Goal: Task Accomplishment & Management: Manage account settings

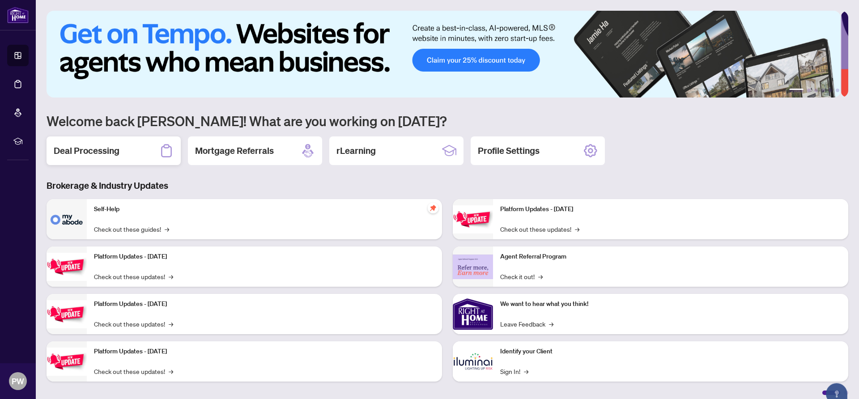
click at [110, 152] on h2 "Deal Processing" at bounding box center [87, 150] width 66 height 13
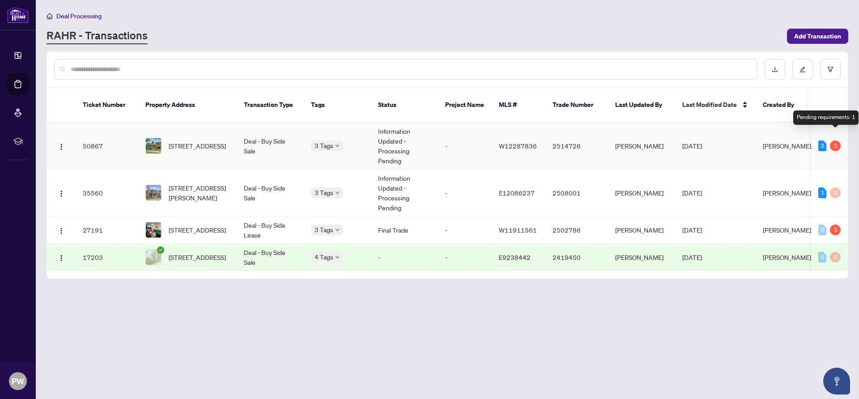
click at [834, 140] on div "1" at bounding box center [835, 145] width 11 height 11
click at [820, 140] on div "2" at bounding box center [822, 145] width 8 height 11
click at [194, 141] on span "[STREET_ADDRESS]" at bounding box center [197, 146] width 57 height 10
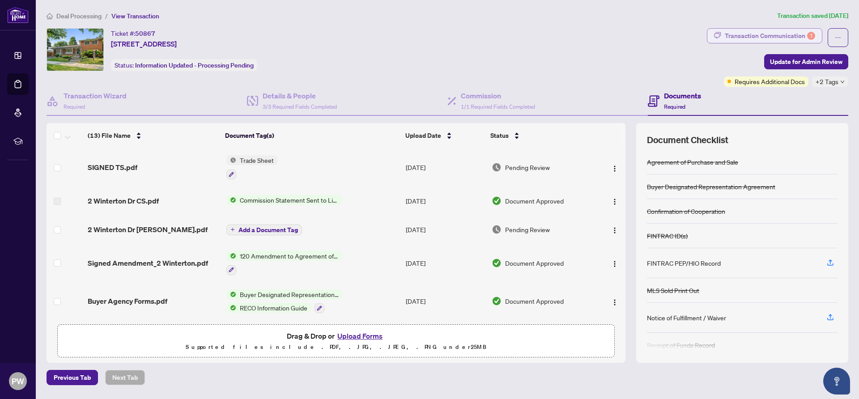
click at [795, 32] on div "Transaction Communication 1" at bounding box center [770, 36] width 90 height 14
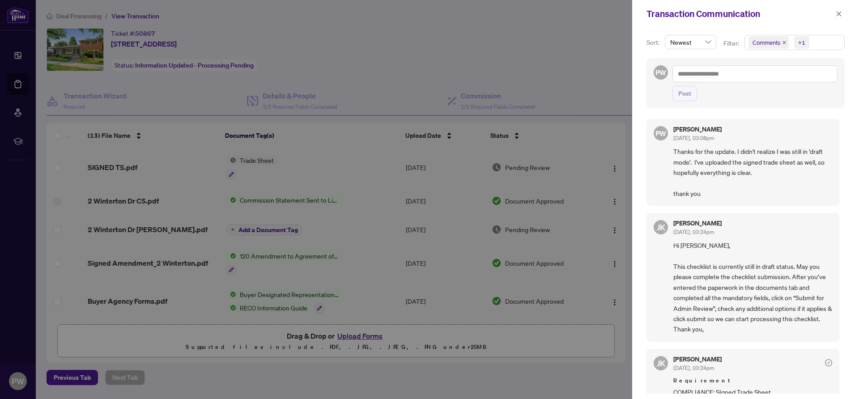
click at [531, 349] on div at bounding box center [429, 199] width 859 height 399
click at [840, 13] on icon "close" at bounding box center [838, 13] width 5 height 5
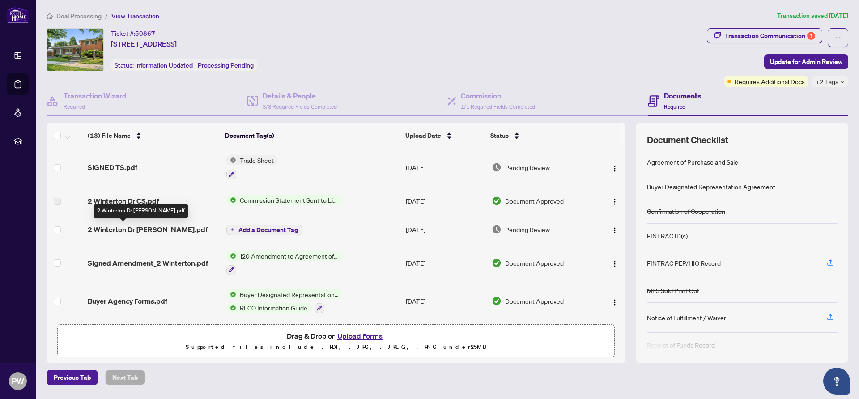
click at [114, 228] on span "2 Winterton Dr [PERSON_NAME].pdf" at bounding box center [148, 229] width 120 height 11
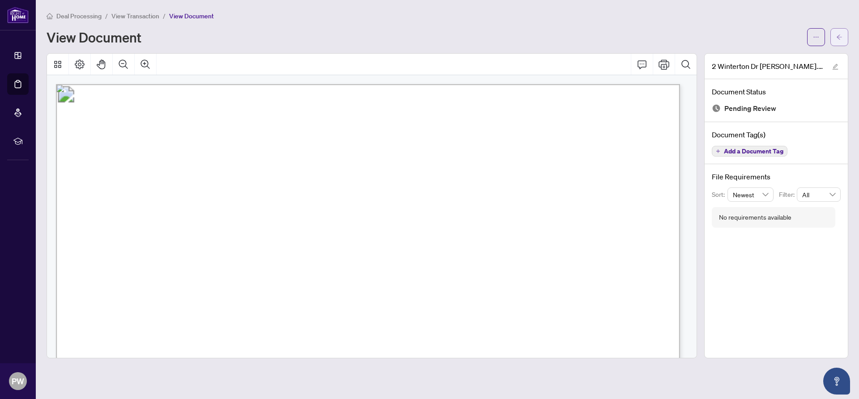
click at [838, 39] on icon "arrow-left" at bounding box center [839, 37] width 6 height 6
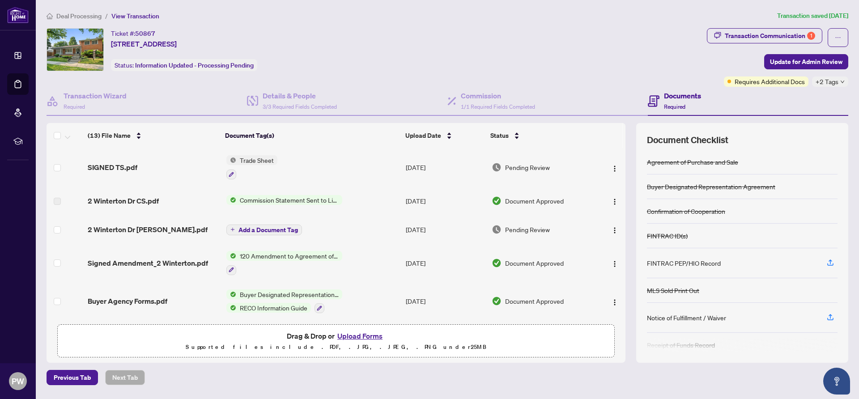
click at [259, 159] on span "Trade Sheet" at bounding box center [256, 160] width 41 height 10
click at [257, 157] on span "Trade Sheet" at bounding box center [256, 160] width 41 height 10
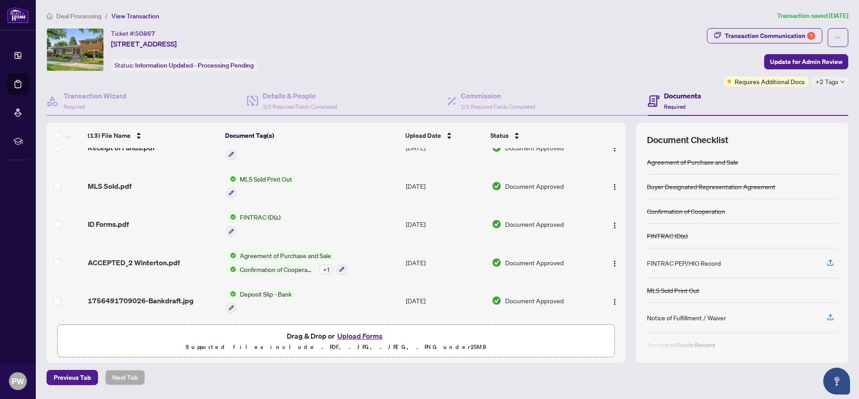
scroll to position [308, 0]
